Goal: Find specific page/section: Find specific page/section

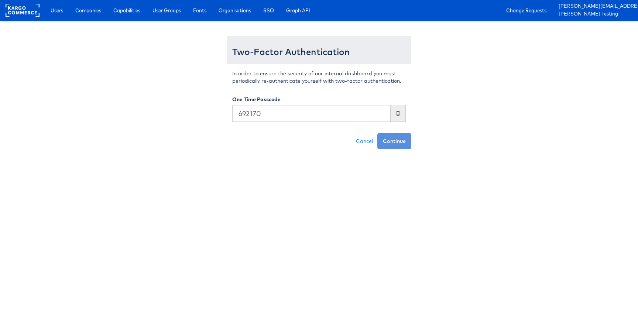
type input "692170"
click at [378, 133] on button "Continue" at bounding box center [395, 141] width 34 height 16
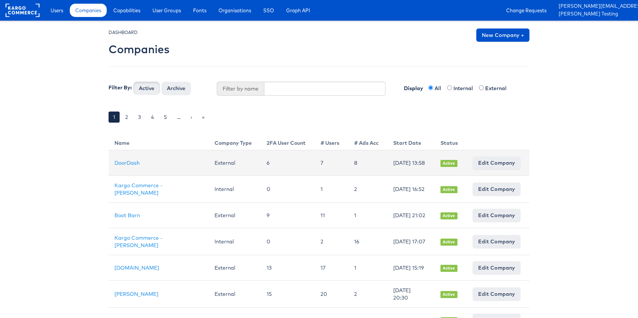
click at [130, 159] on td "DoorDash" at bounding box center [159, 162] width 100 height 25
click at [133, 166] on link "DoorDash" at bounding box center [127, 163] width 25 height 7
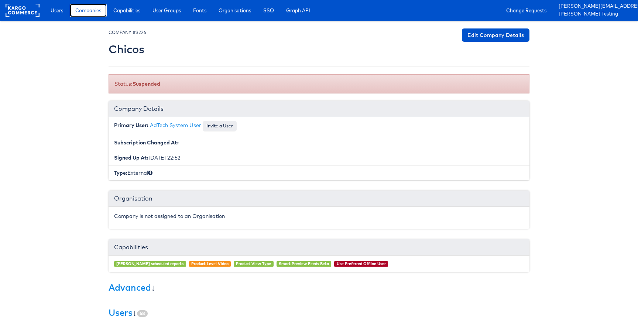
click at [91, 16] on link "Companies" at bounding box center [88, 10] width 37 height 13
